Goal: Transaction & Acquisition: Purchase product/service

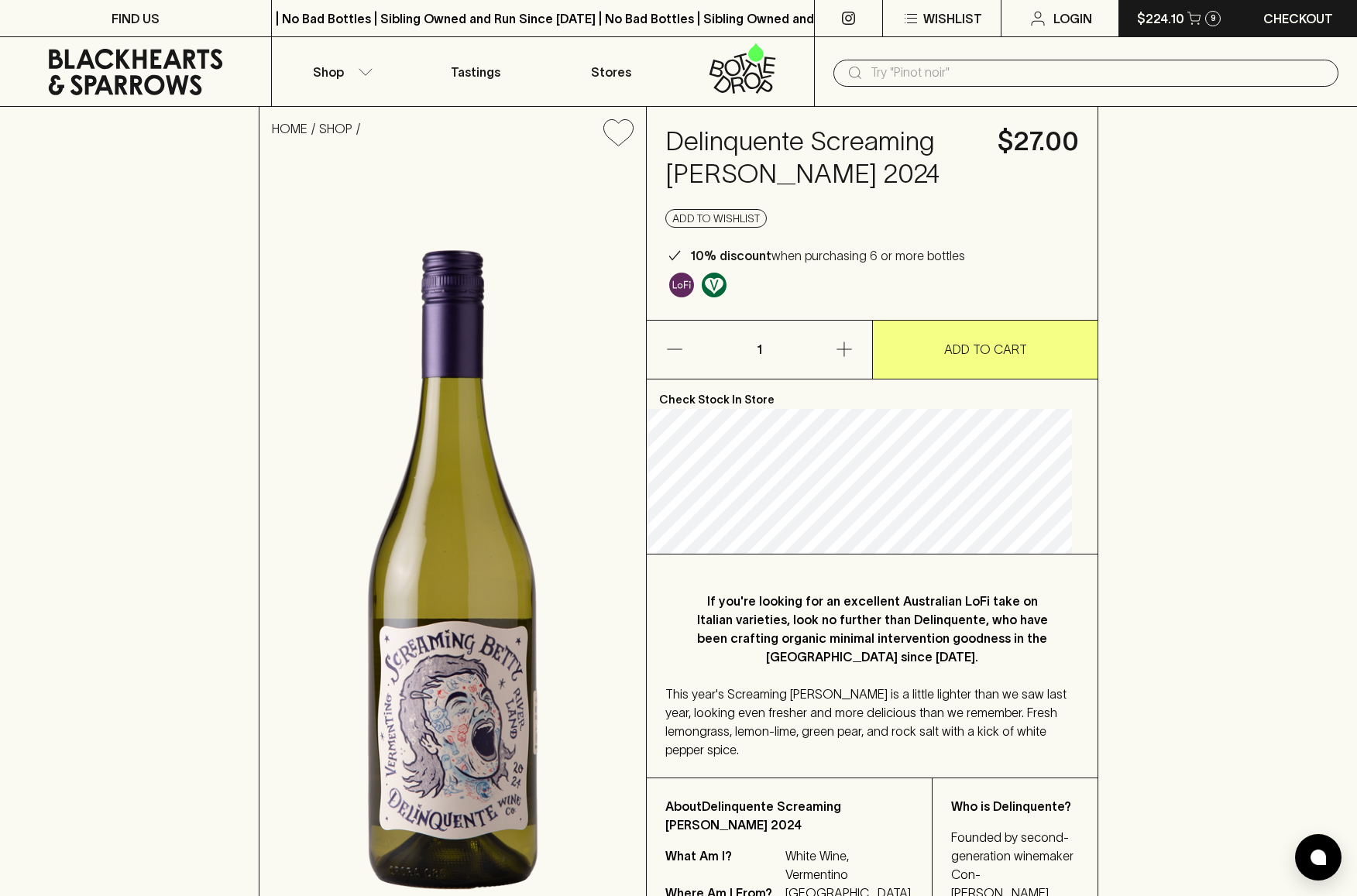
click at [1157, 18] on p "$224.10" at bounding box center [1161, 18] width 47 height 18
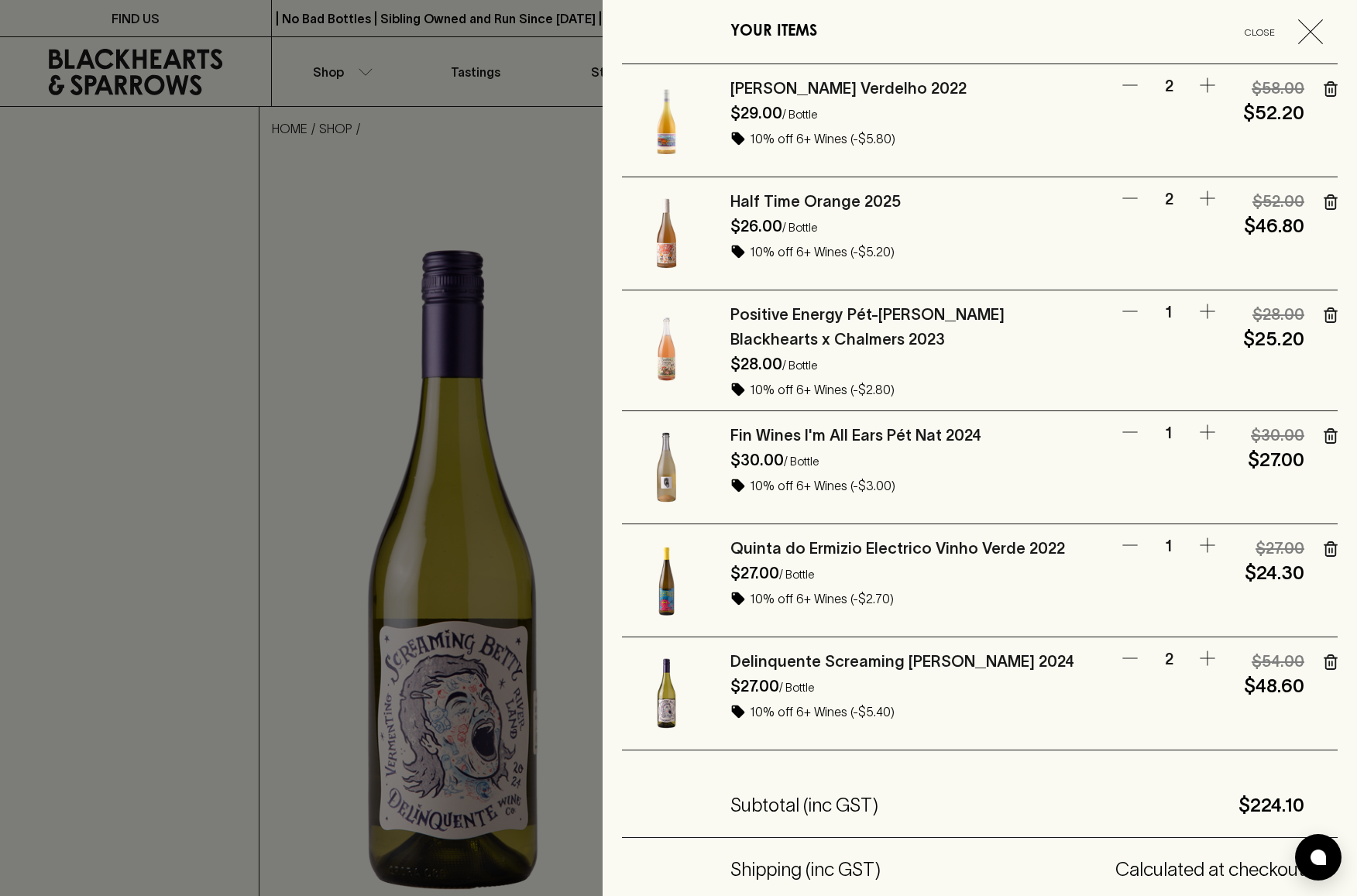
click at [682, 123] on img at bounding box center [667, 120] width 89 height 89
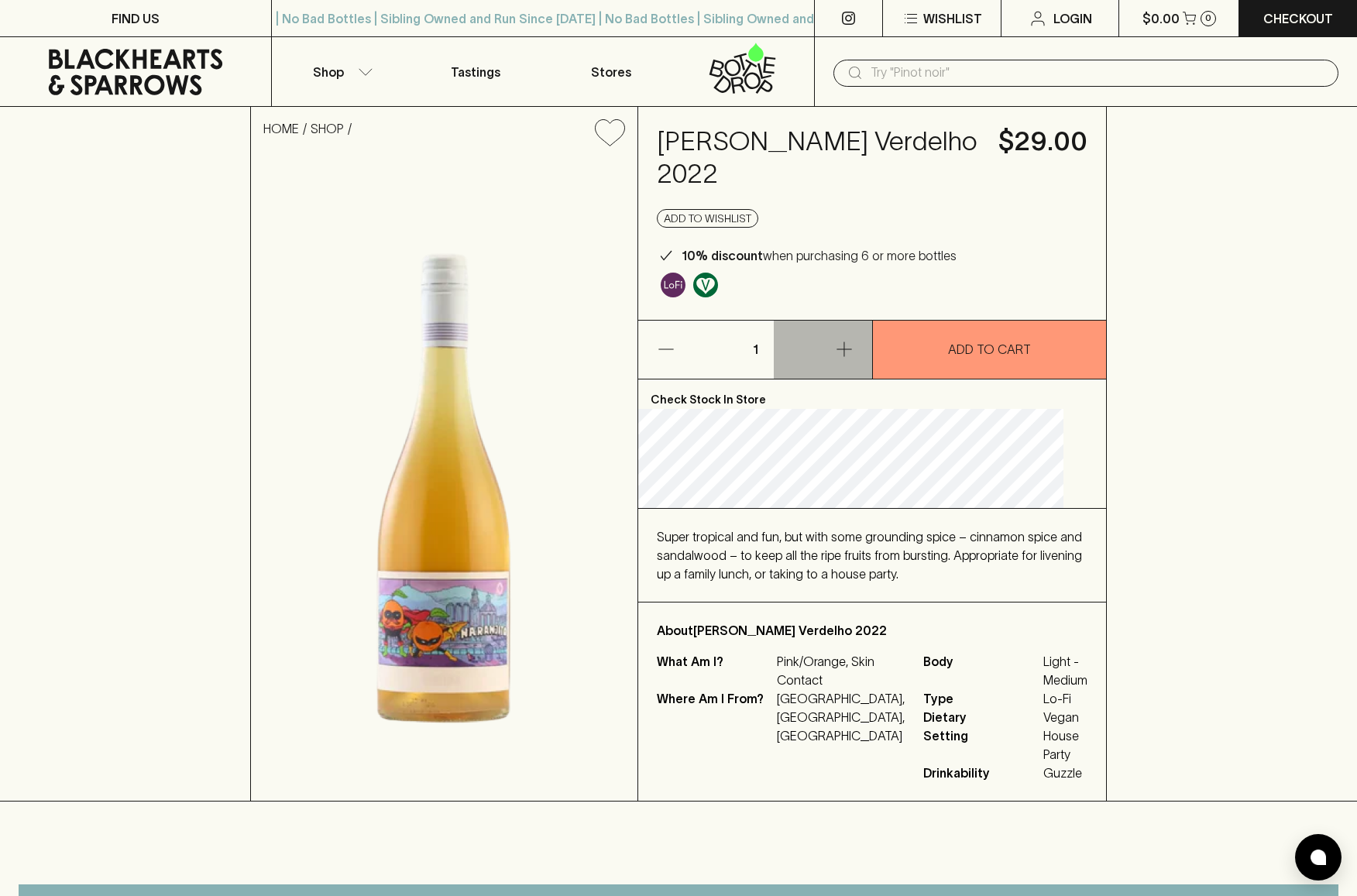
click at [839, 346] on icon "button" at bounding box center [844, 349] width 18 height 18
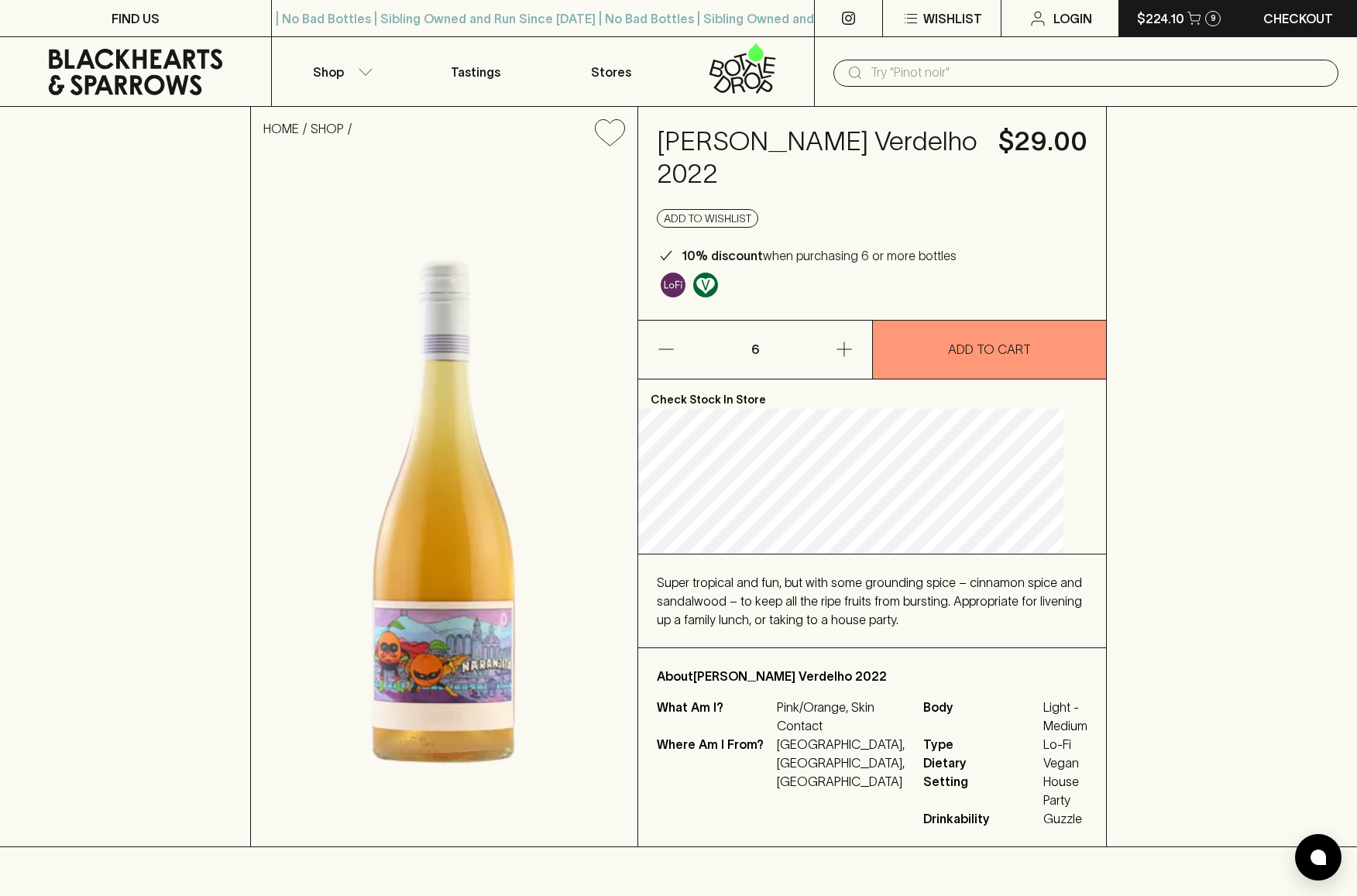
click at [1172, 13] on p "$224.10" at bounding box center [1161, 18] width 47 height 18
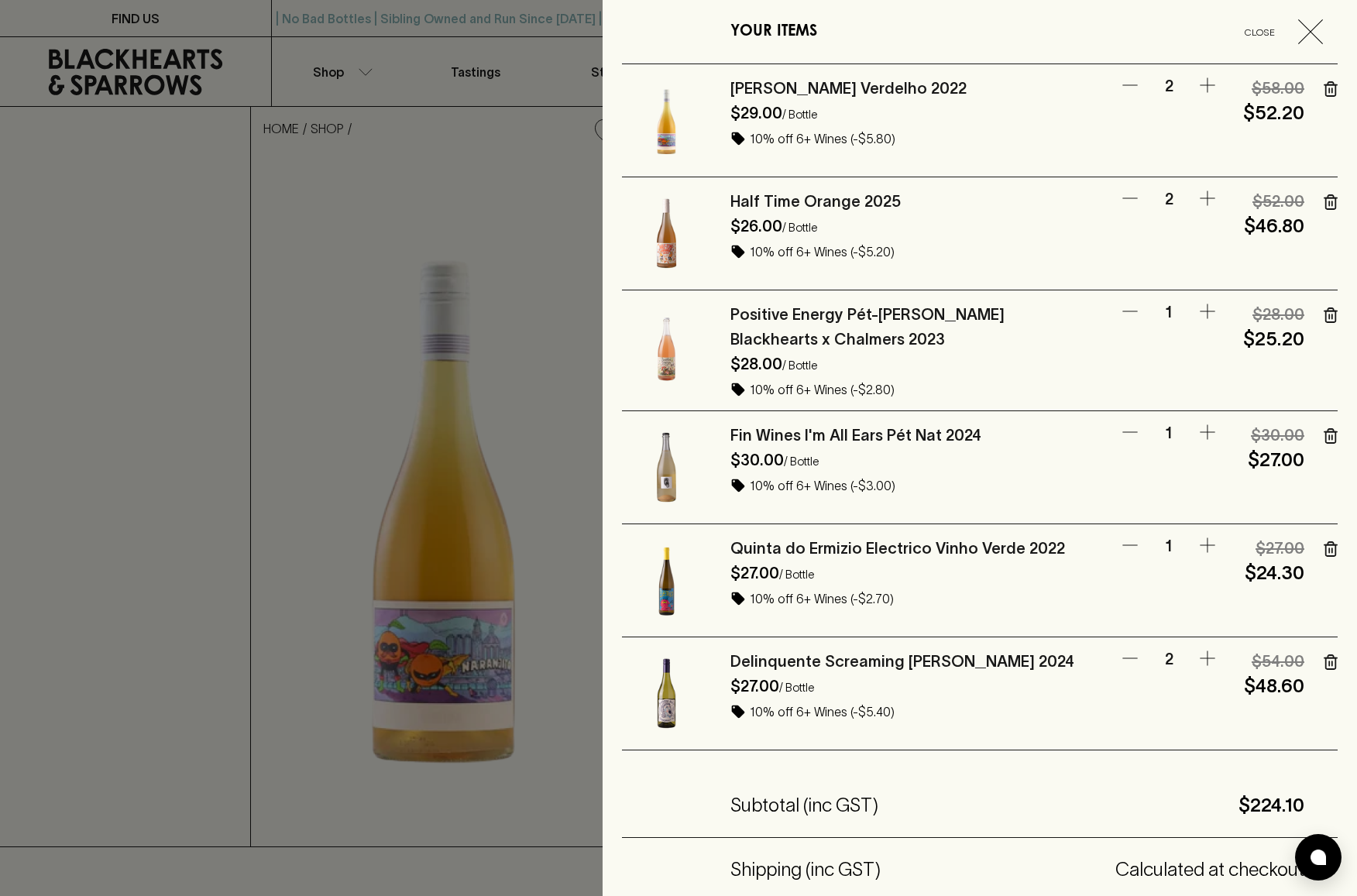
click at [763, 199] on link "Half Time Orange 2025" at bounding box center [815, 201] width 171 height 17
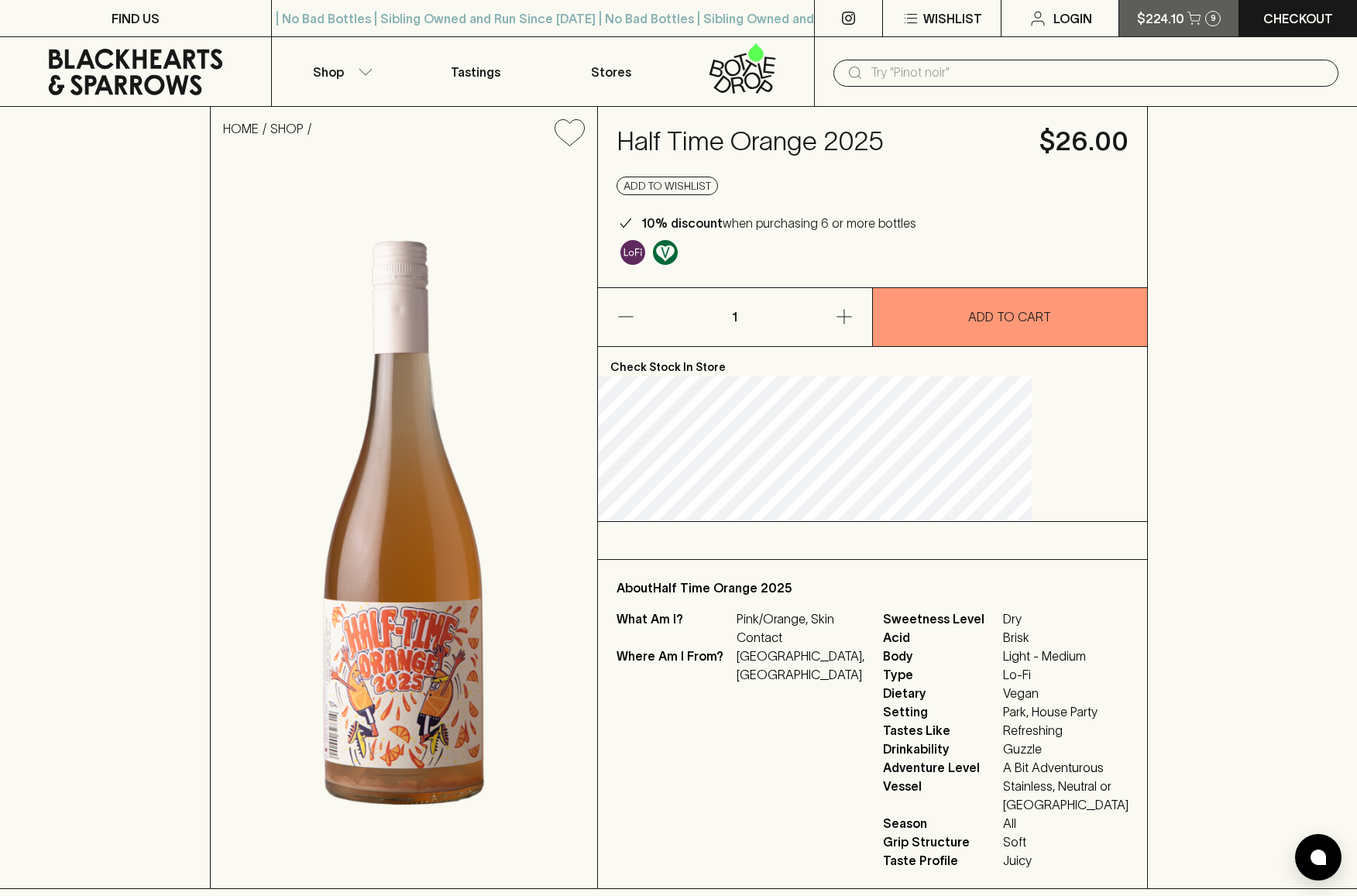
click at [1165, 8] on button "$224.10 9" at bounding box center [1179, 18] width 119 height 36
